Goal: Register for event/course

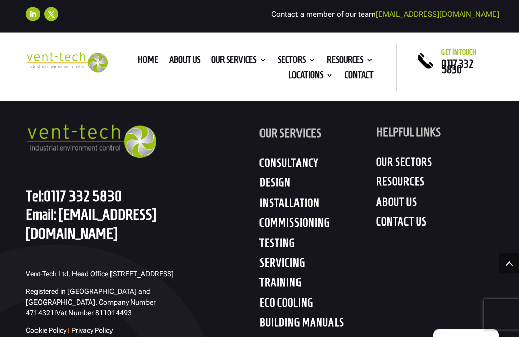
scroll to position [504, 0]
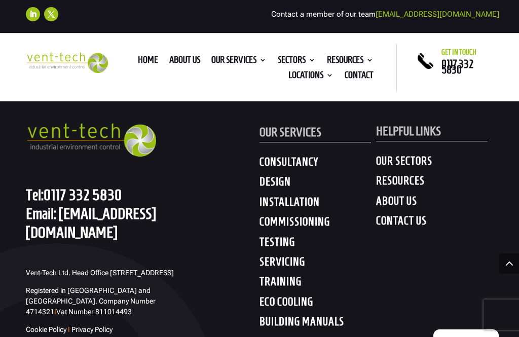
click at [289, 278] on h4 "TRAINING" at bounding box center [317, 284] width 117 height 18
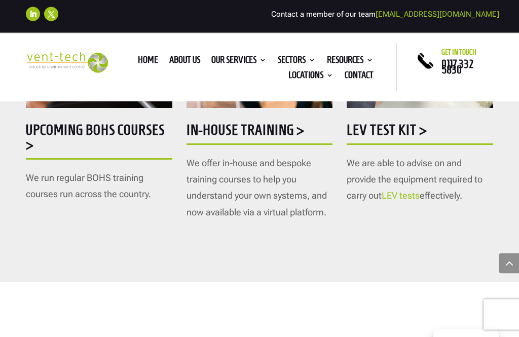
scroll to position [603, 0]
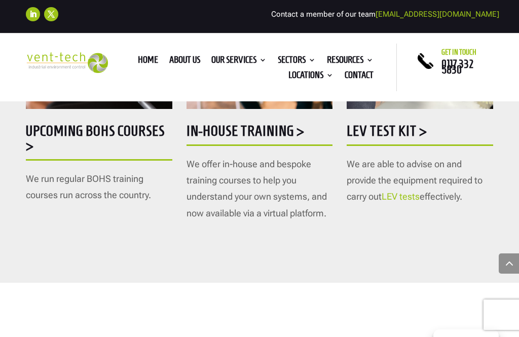
click at [65, 137] on h5 "Upcoming BOHS courses >" at bounding box center [99, 141] width 146 height 34
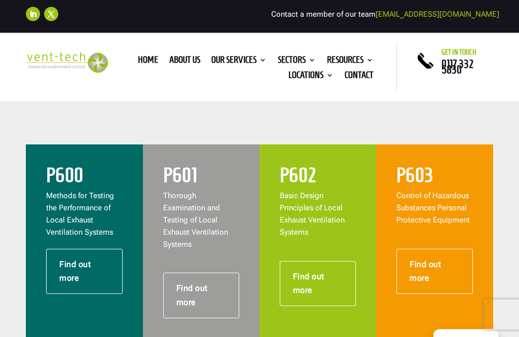
scroll to position [381, 0]
click at [194, 284] on link "Find out more" at bounding box center [201, 295] width 76 height 45
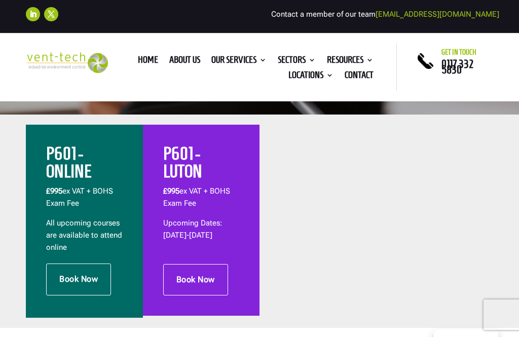
scroll to position [324, 0]
click at [65, 170] on h2 "P601 - ONLINE" at bounding box center [84, 165] width 76 height 41
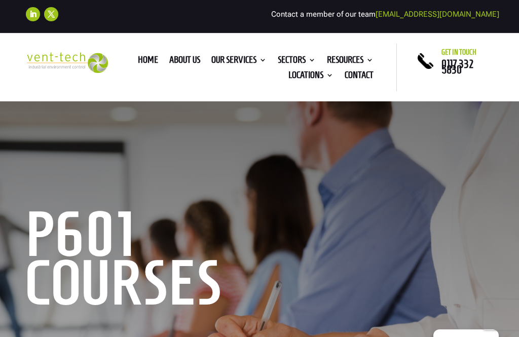
scroll to position [324, 0]
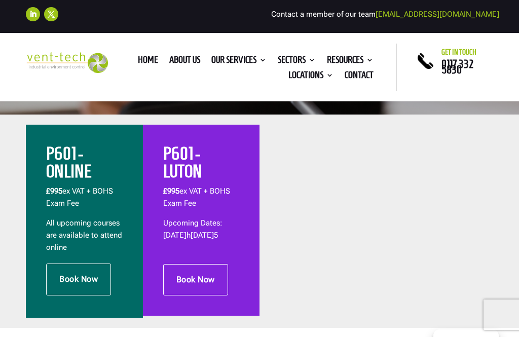
click at [193, 168] on h2 "P601 - LUTON" at bounding box center [201, 165] width 76 height 41
